Goal: Navigation & Orientation: Find specific page/section

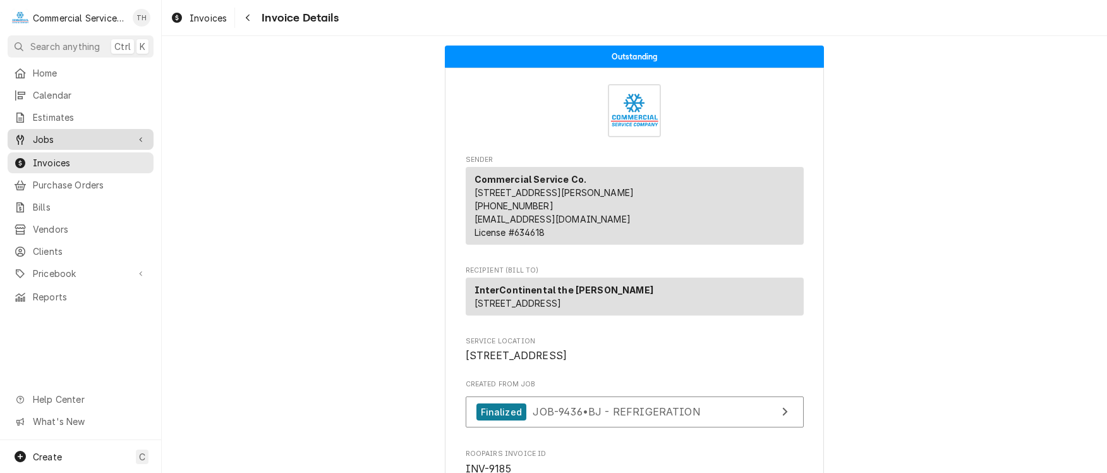
click at [63, 133] on span "Jobs" at bounding box center [80, 139] width 95 height 13
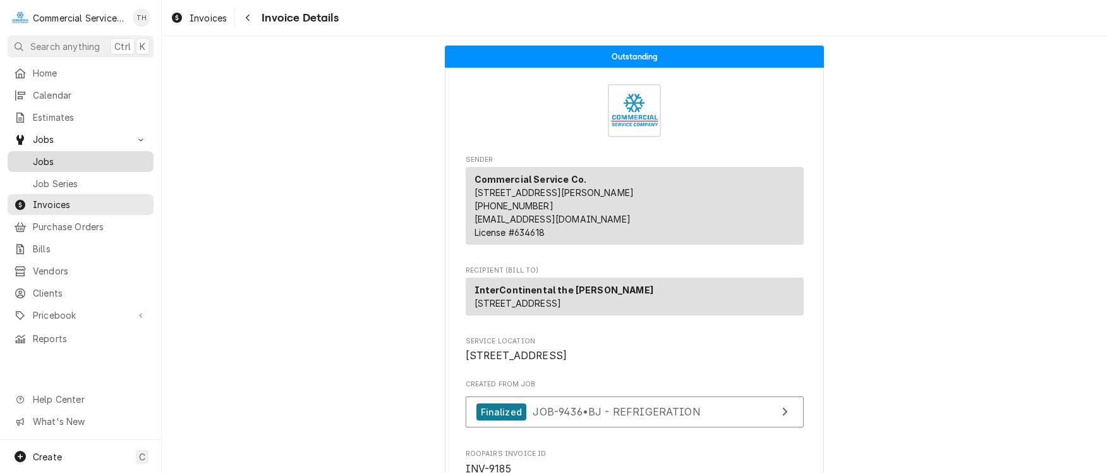
click at [81, 155] on span "Jobs" at bounding box center [90, 161] width 114 height 13
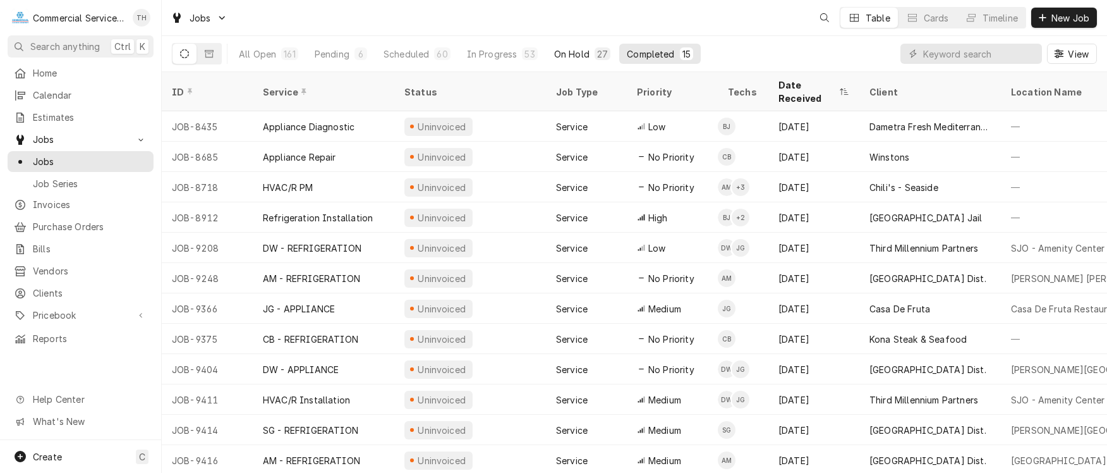
click at [578, 51] on div "On Hold" at bounding box center [571, 53] width 35 height 13
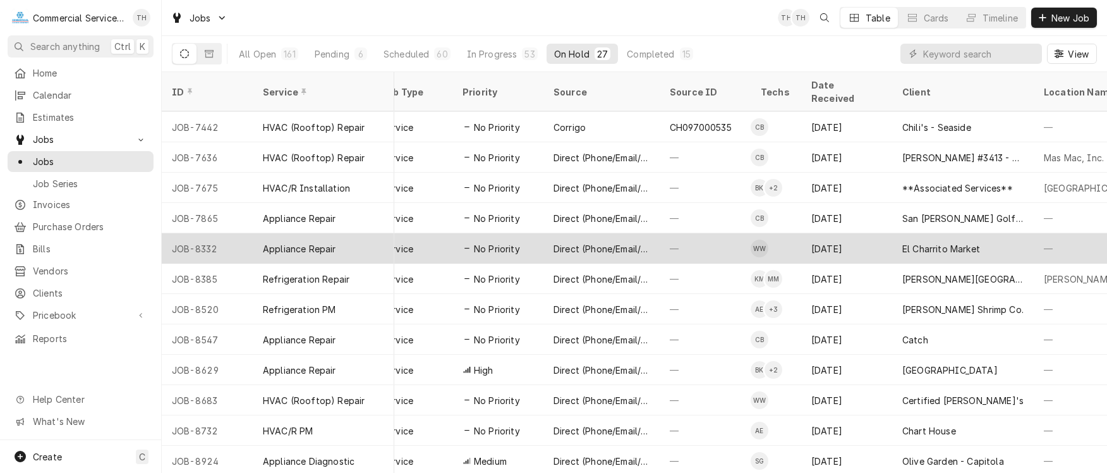
scroll to position [118, 326]
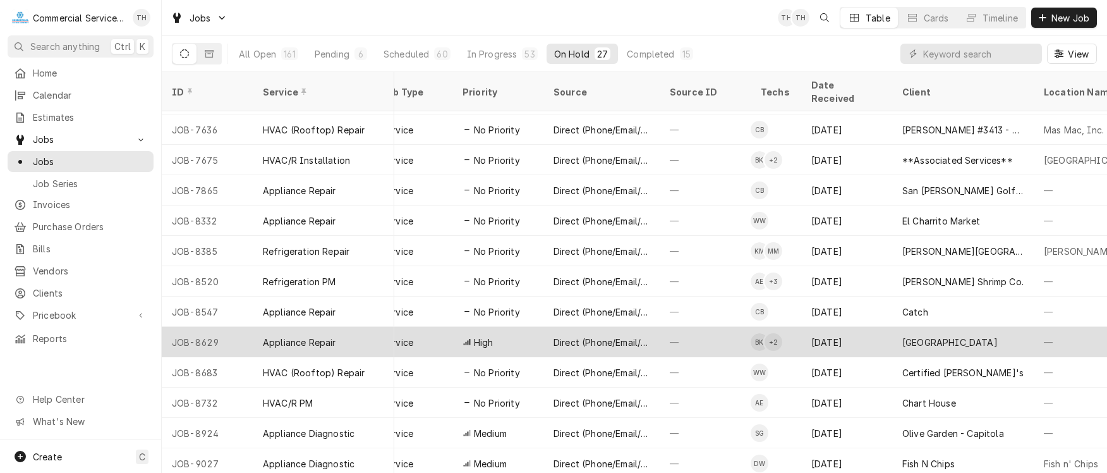
click at [877, 327] on div "[DATE]" at bounding box center [847, 342] width 91 height 30
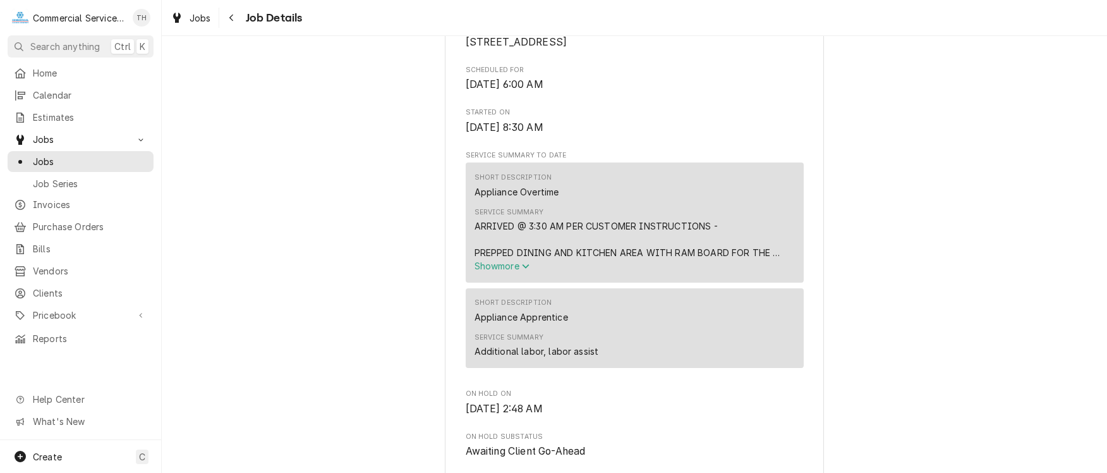
scroll to position [379, 0]
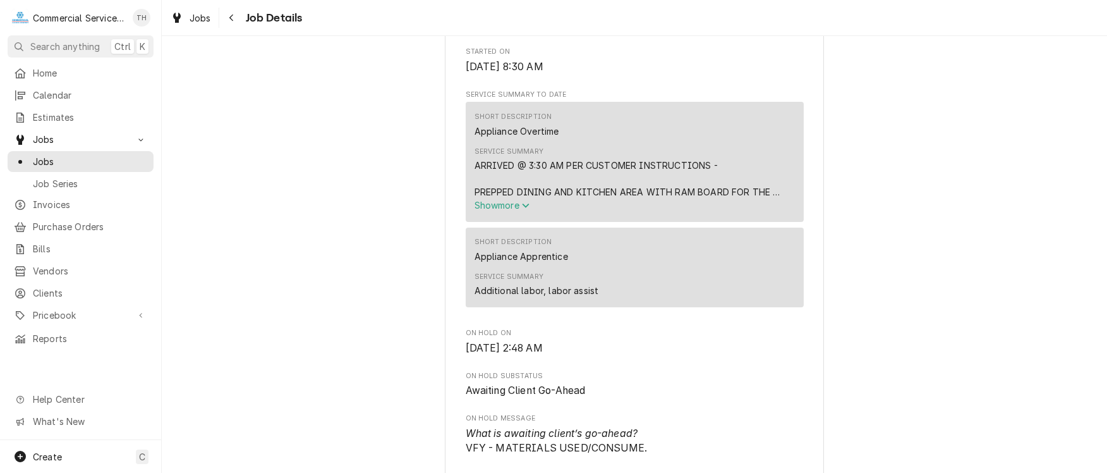
click at [515, 210] on span "Show more" at bounding box center [503, 205] width 56 height 11
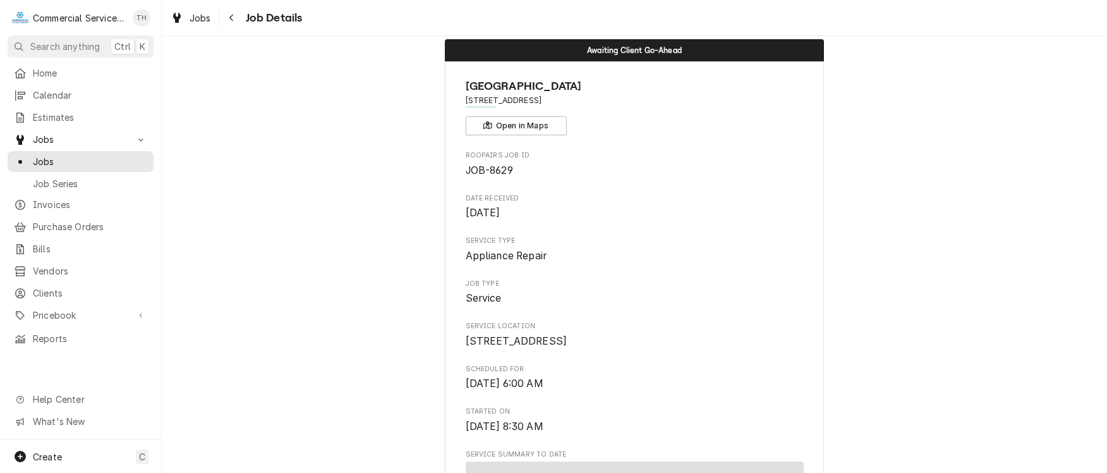
scroll to position [0, 0]
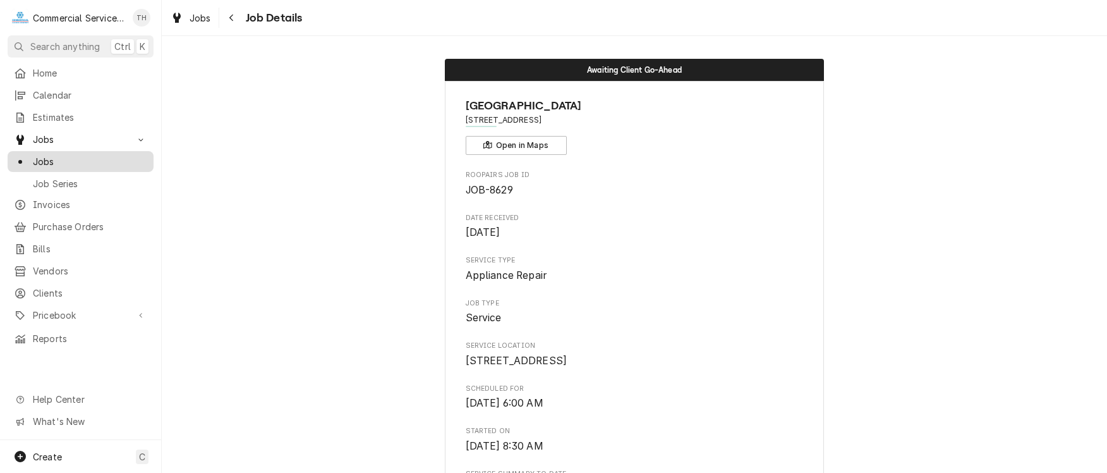
click at [83, 155] on span "Jobs" at bounding box center [90, 161] width 114 height 13
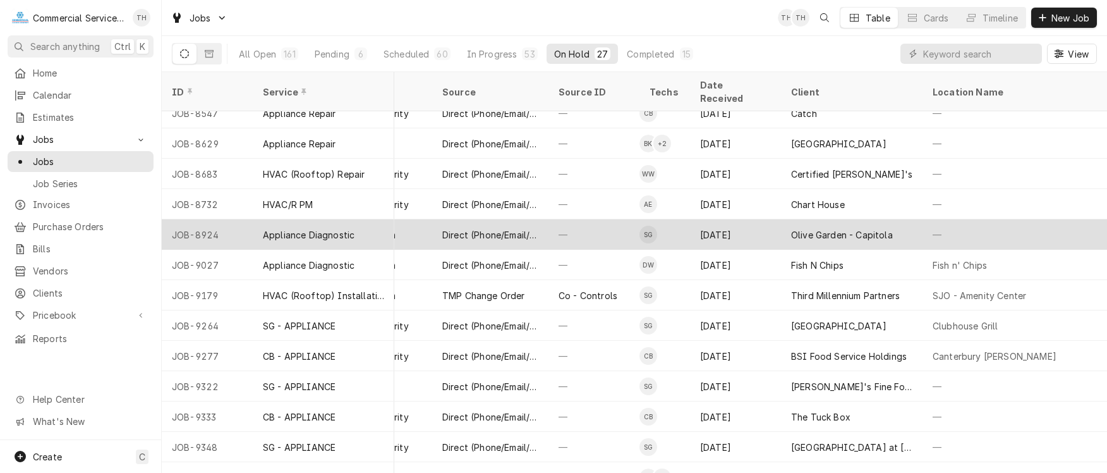
scroll to position [361, 437]
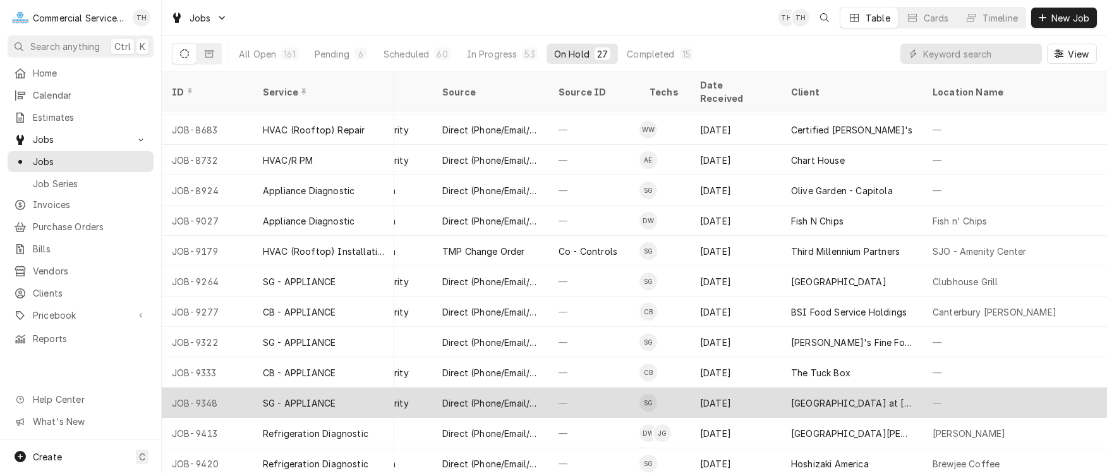
click at [755, 389] on div "Aug 27" at bounding box center [735, 402] width 91 height 30
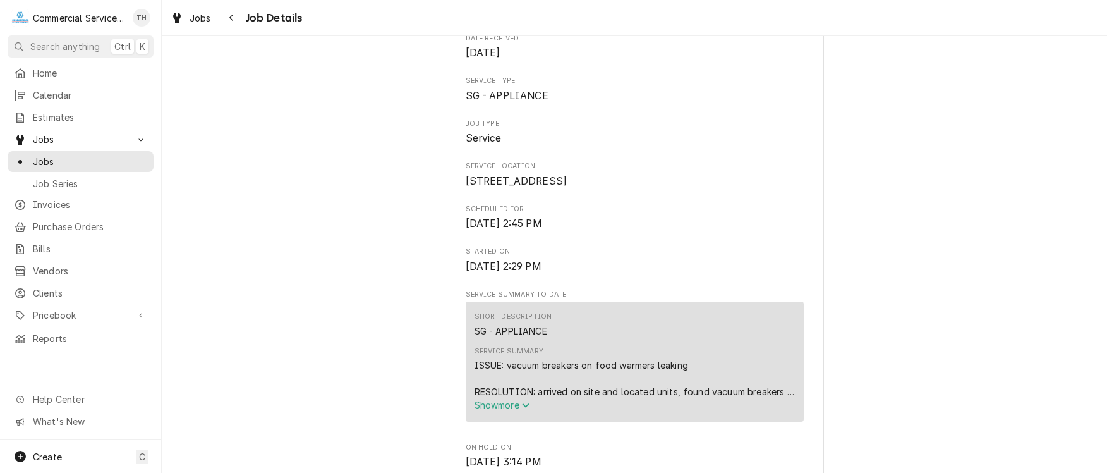
scroll to position [253, 0]
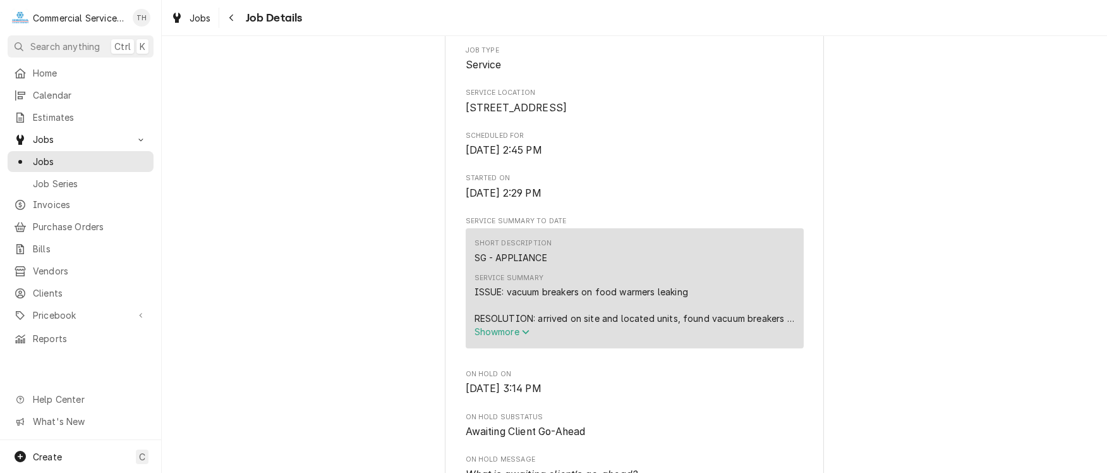
click at [516, 337] on span "Show more" at bounding box center [503, 331] width 56 height 11
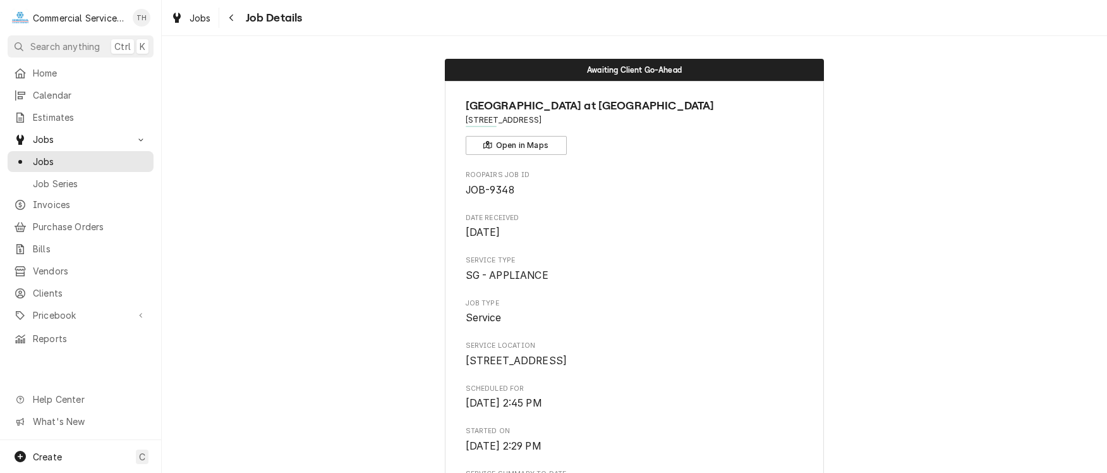
scroll to position [0, 0]
click at [90, 157] on span "Jobs" at bounding box center [90, 161] width 114 height 13
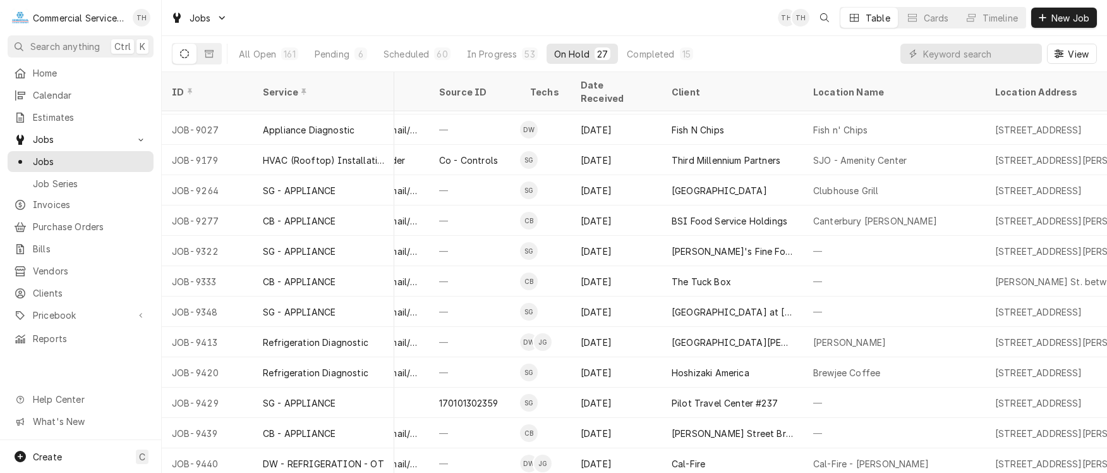
scroll to position [452, 480]
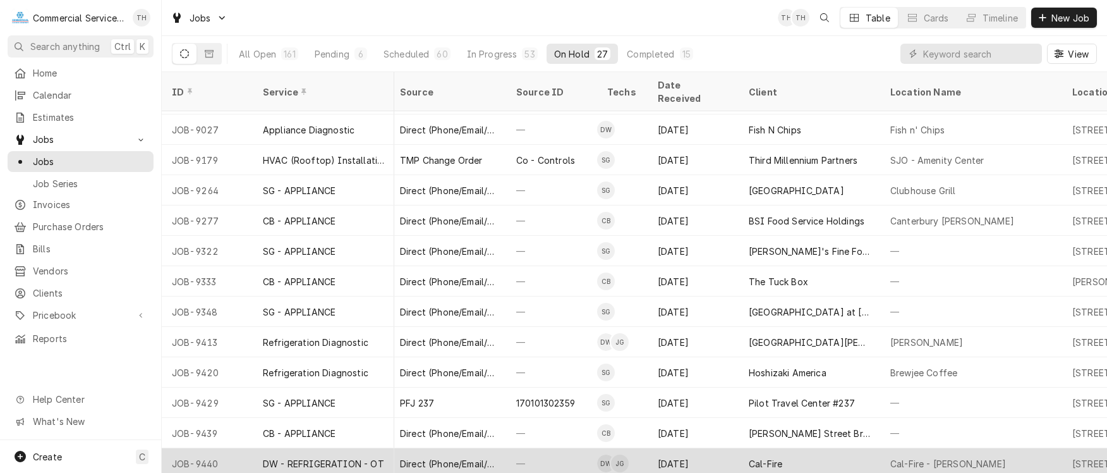
click at [819, 448] on div "Cal-Fire" at bounding box center [810, 463] width 142 height 30
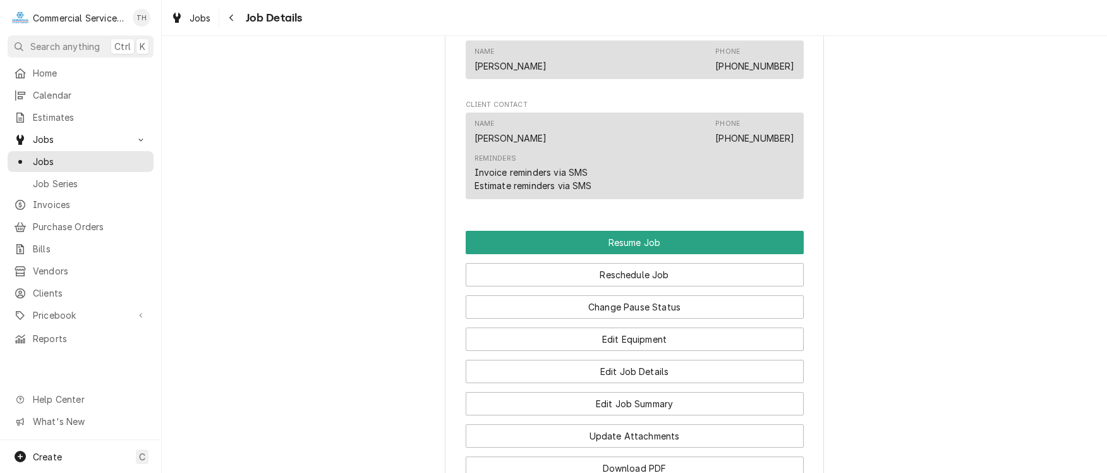
scroll to position [1011, 0]
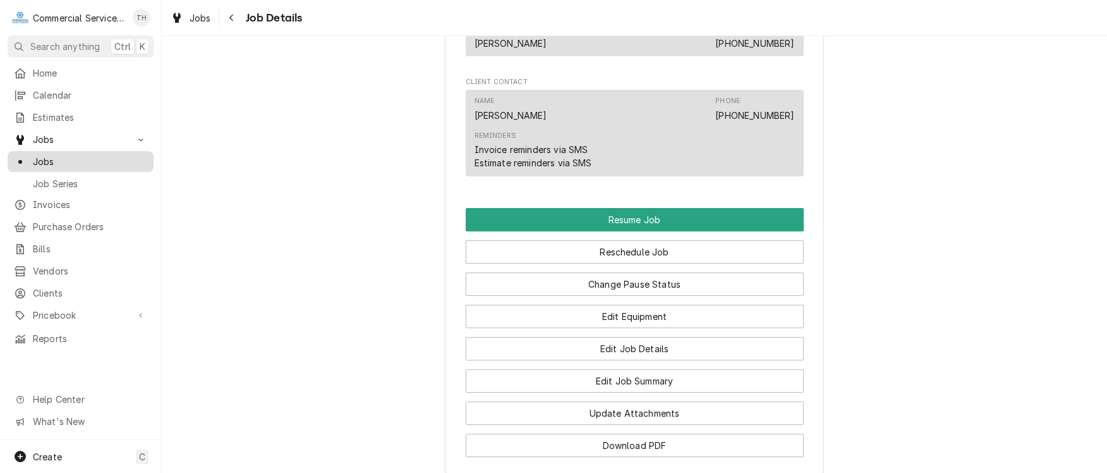
click at [88, 159] on span "Jobs" at bounding box center [90, 161] width 114 height 13
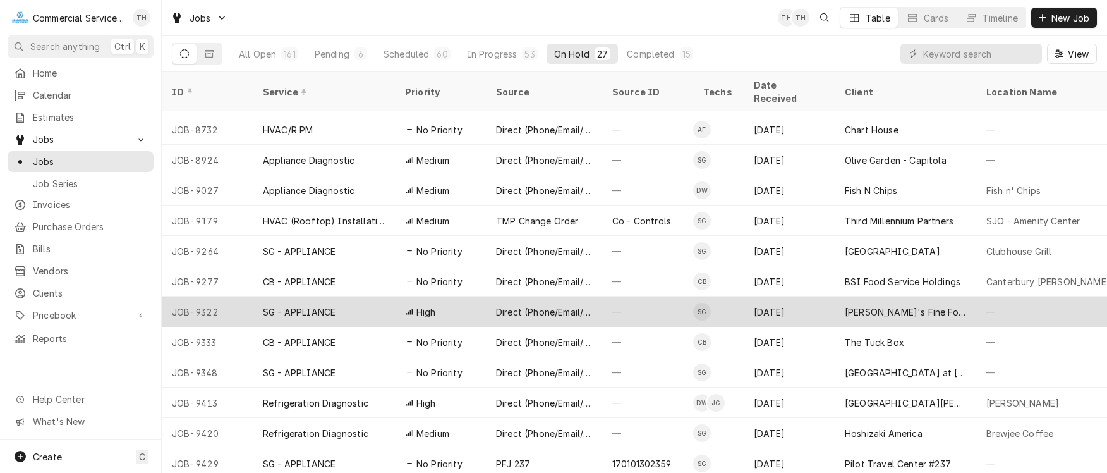
scroll to position [452, 384]
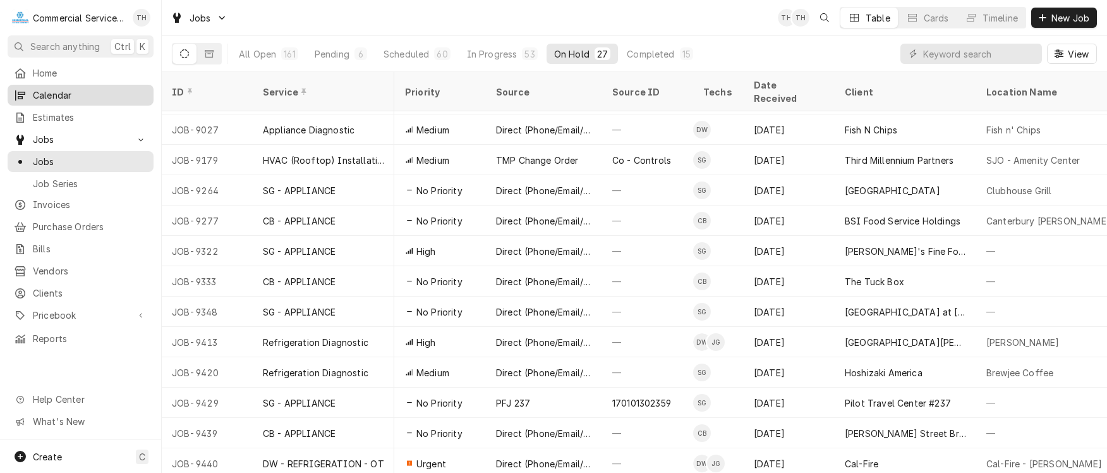
click at [53, 88] on span "Calendar" at bounding box center [90, 94] width 114 height 13
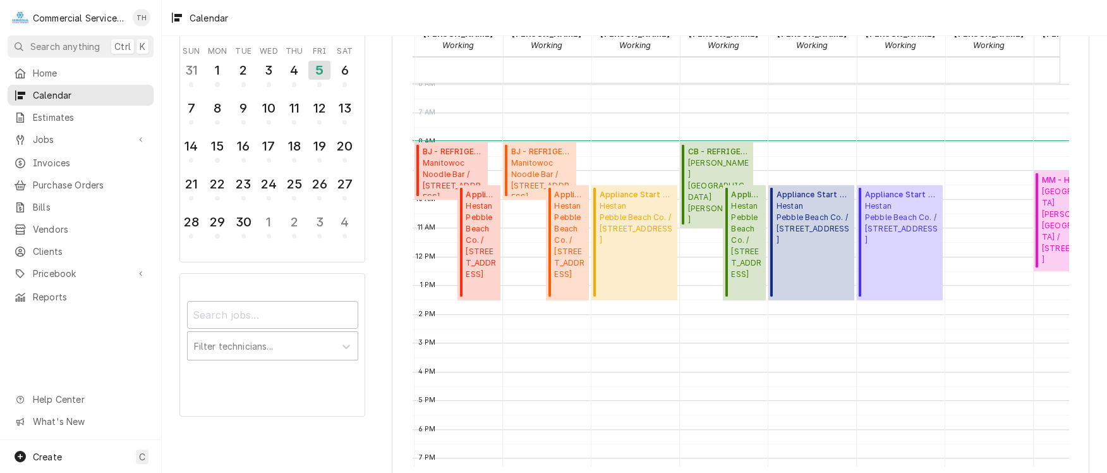
scroll to position [0, 78]
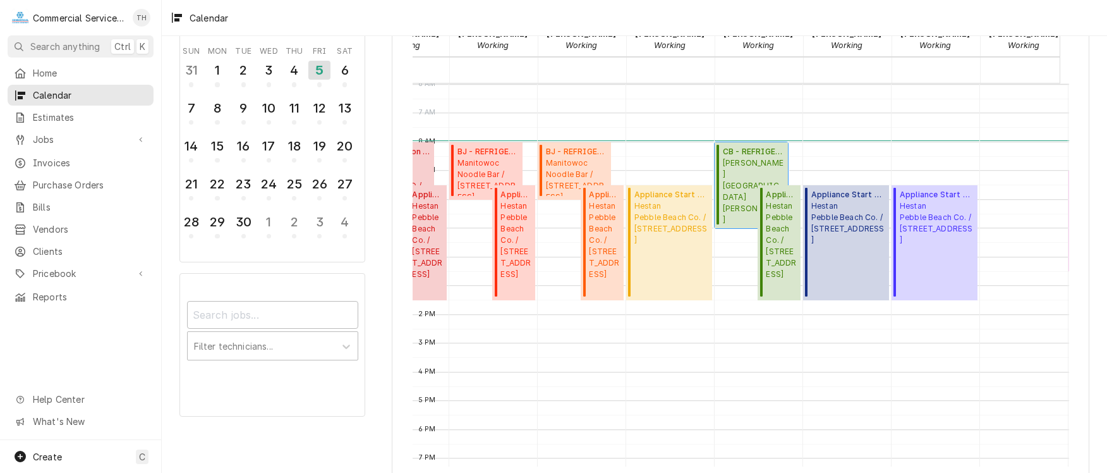
click at [747, 158] on span "Gonzales Unified School District Gonzales High School / 501 5th St, Gonzales, C…" at bounding box center [753, 191] width 61 height 68
click at [576, 154] on span "BJ - REFRIGERATION ( Active )" at bounding box center [576, 151] width 61 height 11
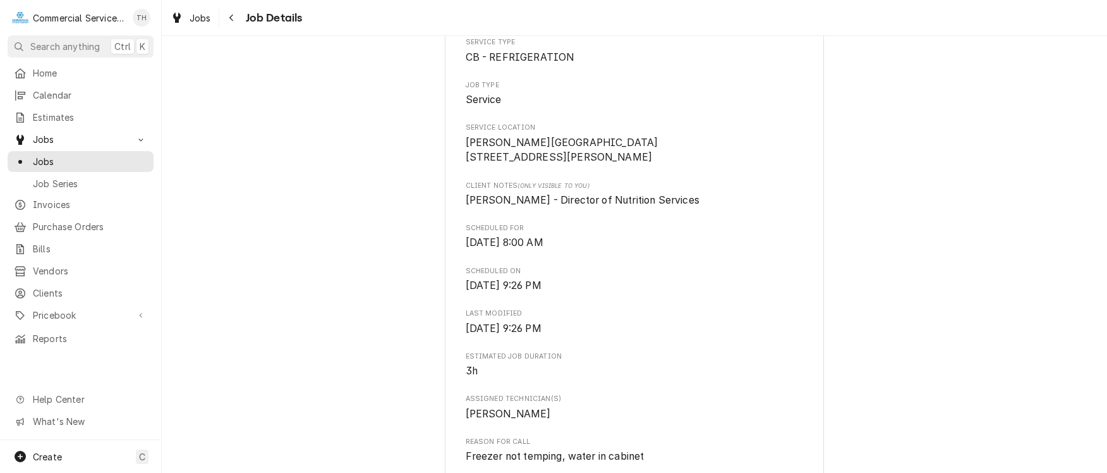
scroll to position [63, 0]
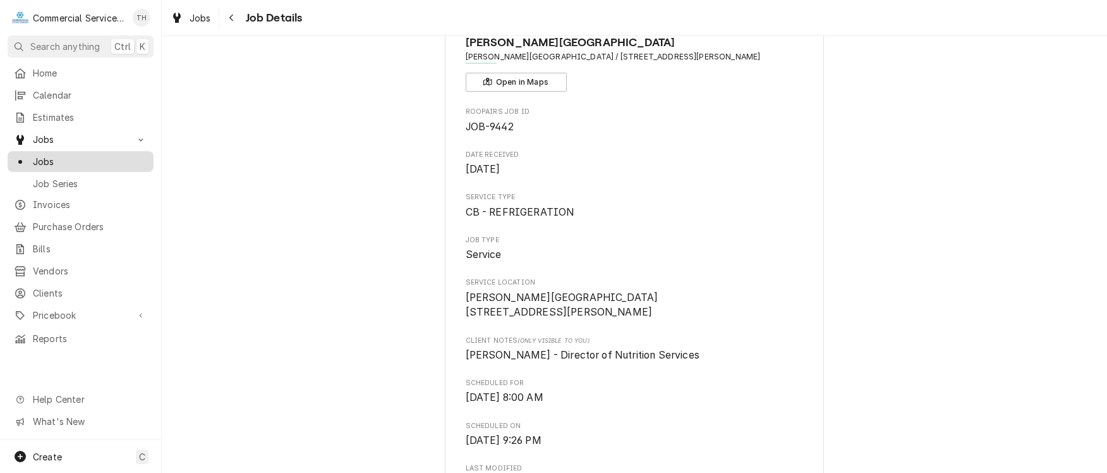
click at [63, 155] on span "Jobs" at bounding box center [90, 161] width 114 height 13
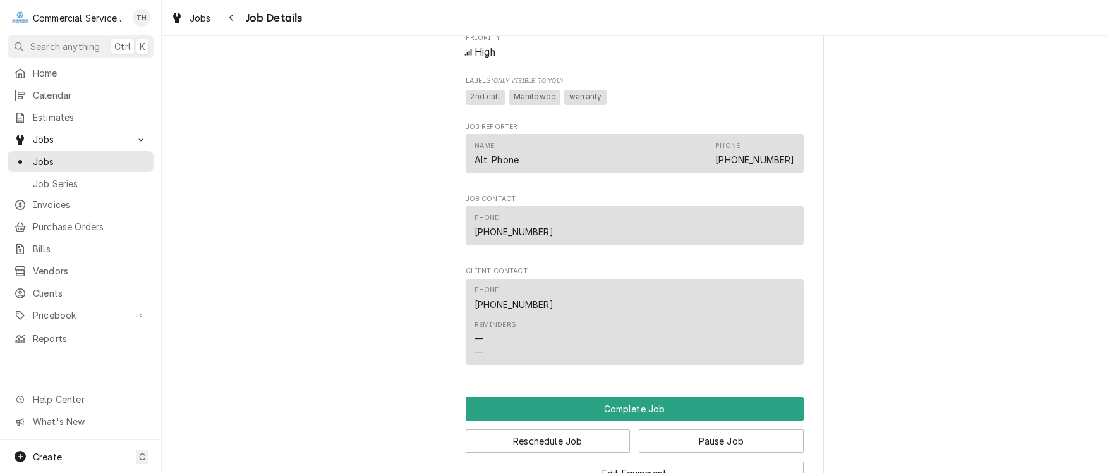
scroll to position [695, 0]
